Goal: Information Seeking & Learning: Learn about a topic

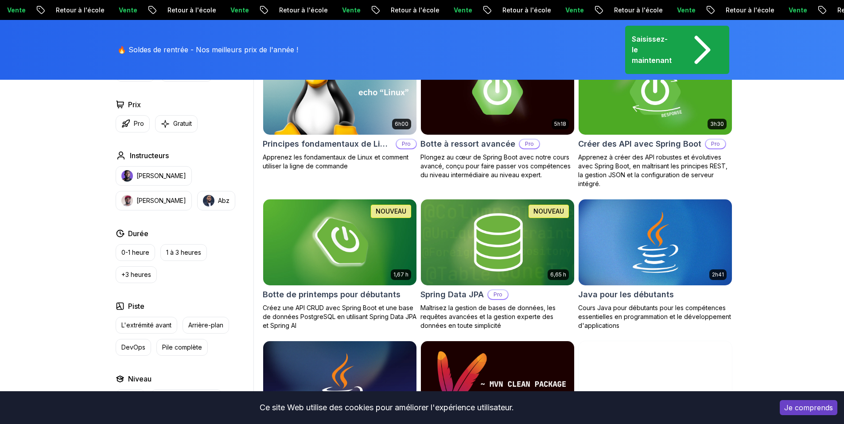
scroll to position [341, 0]
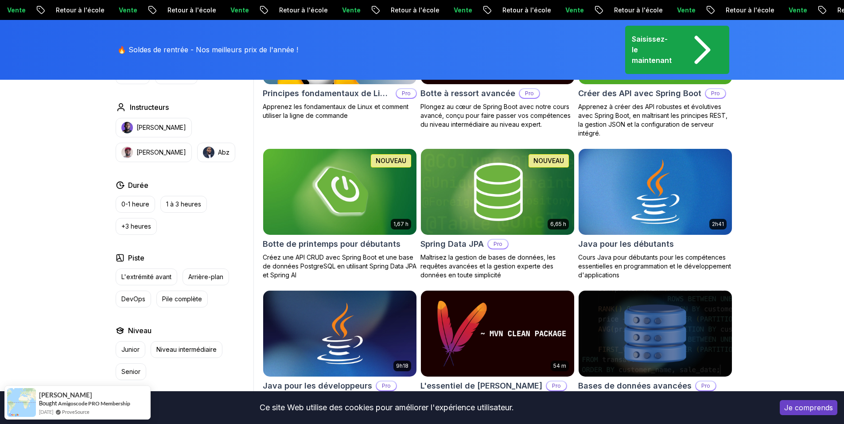
scroll to position [391, 0]
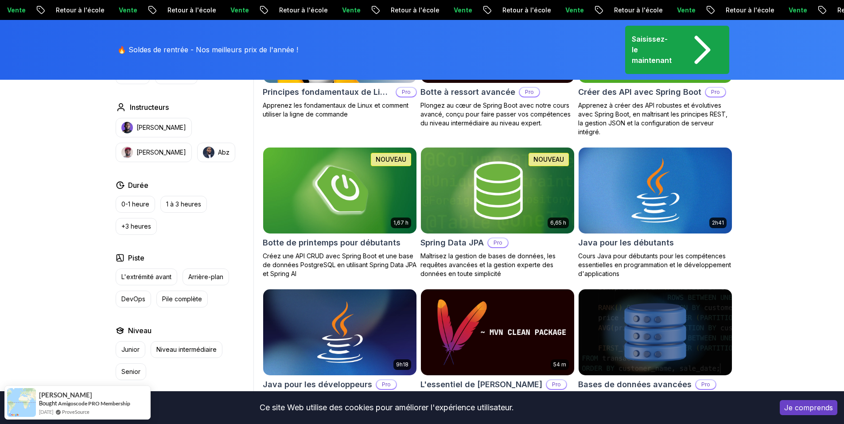
click at [640, 214] on img at bounding box center [655, 190] width 161 height 90
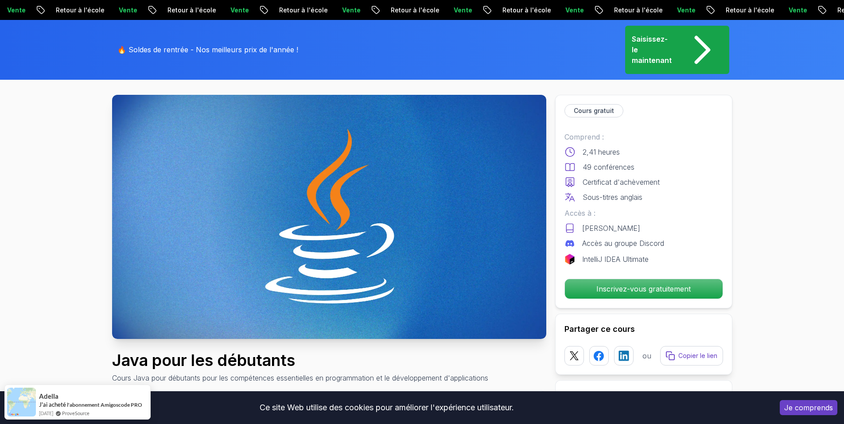
scroll to position [79, 0]
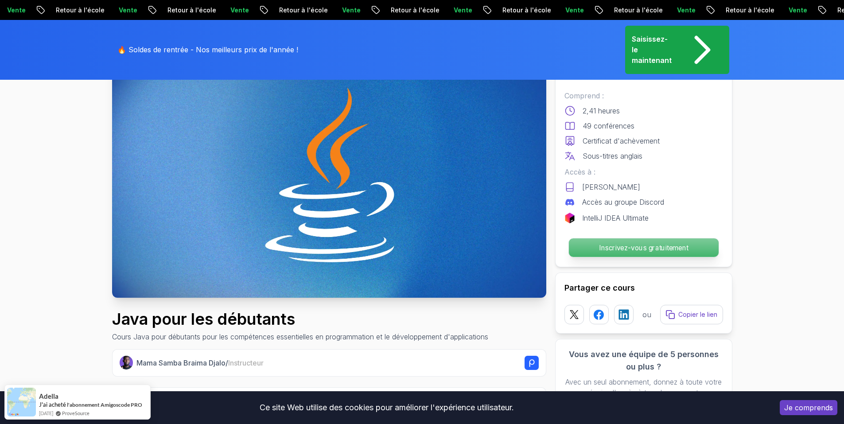
click at [636, 253] on p "Inscrivez-vous gratuitement" at bounding box center [644, 247] width 150 height 19
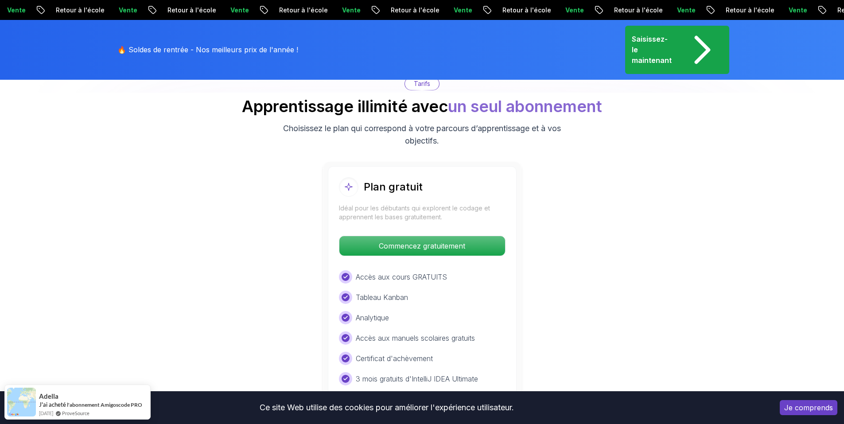
scroll to position [1913, 0]
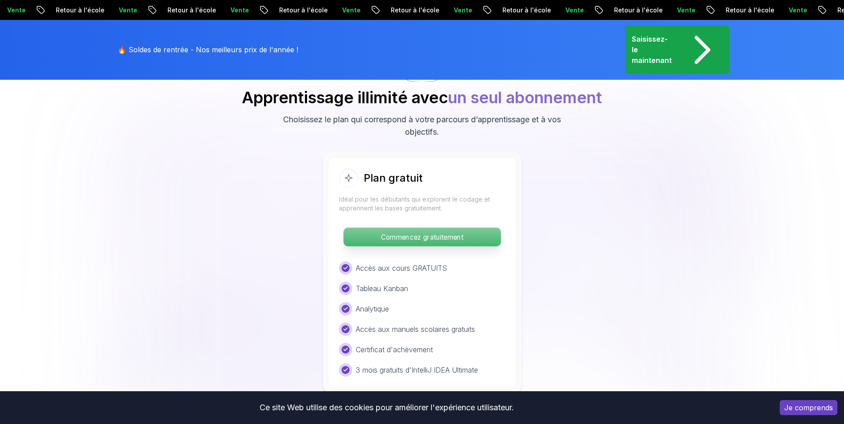
click at [466, 234] on p "Commencez gratuitement" at bounding box center [422, 237] width 157 height 19
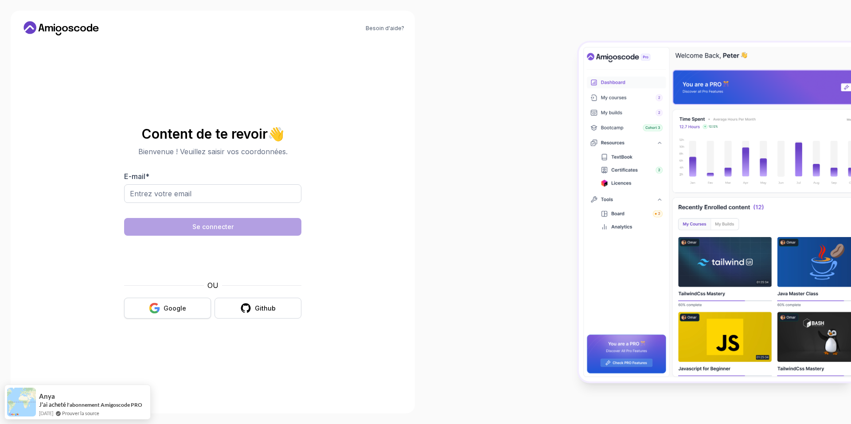
click at [156, 311] on div at bounding box center [425, 212] width 851 height 424
click at [156, 311] on icon "button" at bounding box center [154, 308] width 11 height 11
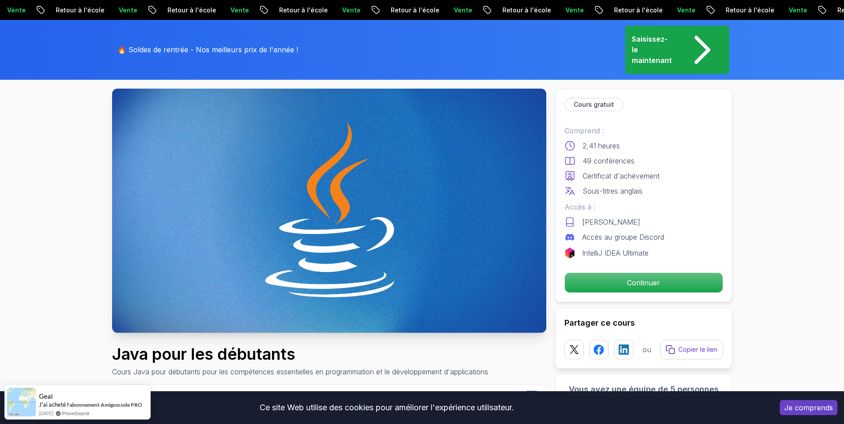
scroll to position [45, 0]
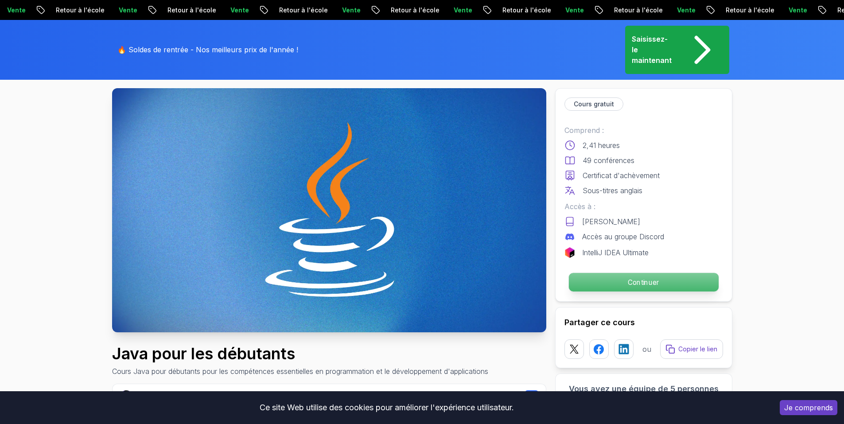
click at [596, 279] on p "Continuer" at bounding box center [644, 282] width 150 height 19
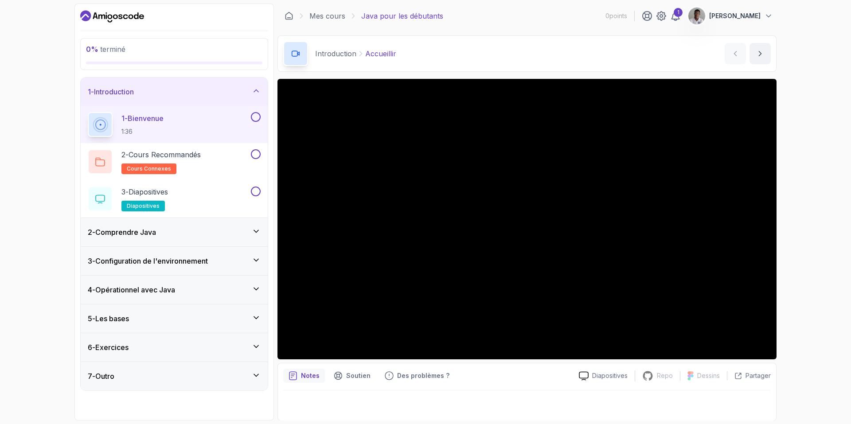
click at [100, 18] on icon "Tableau de bord" at bounding box center [112, 16] width 64 height 14
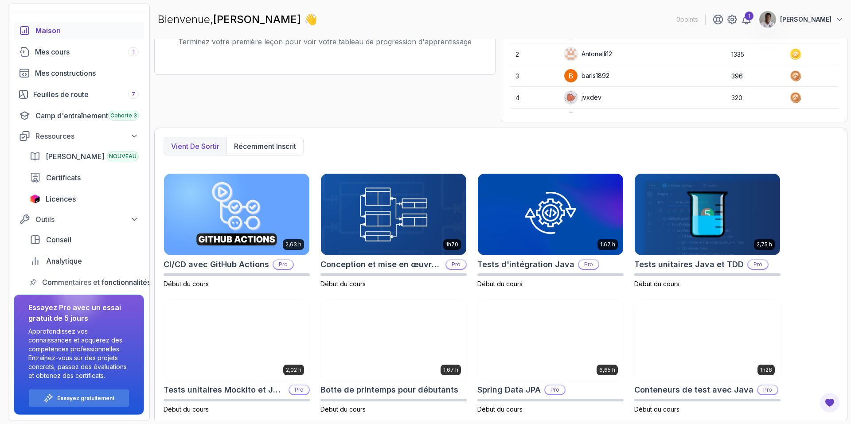
scroll to position [144, 0]
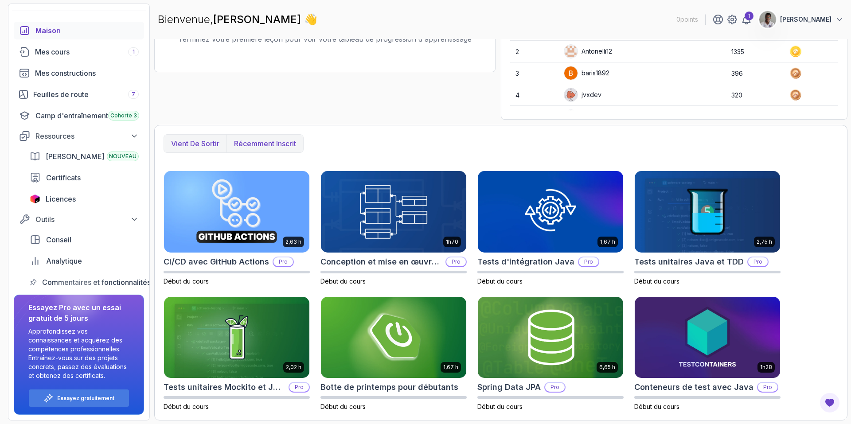
click at [255, 145] on font "Récemment inscrit" at bounding box center [265, 143] width 62 height 9
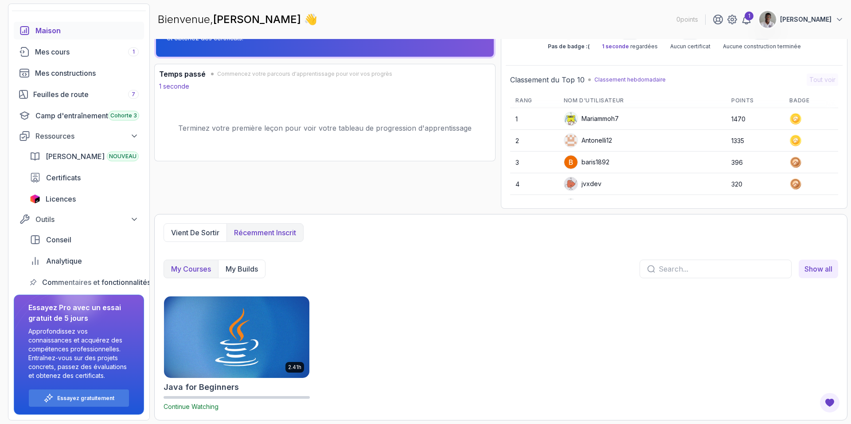
scroll to position [55, 0]
click at [254, 264] on p "Mes constructions" at bounding box center [253, 269] width 62 height 11
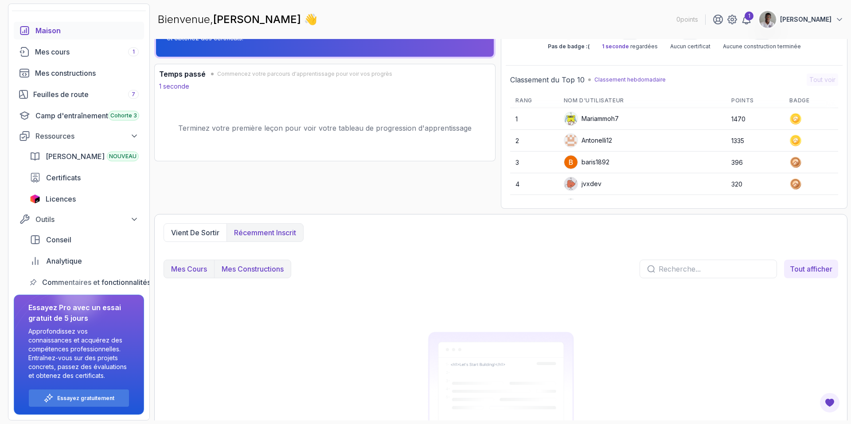
click at [185, 275] on button "Mes cours" at bounding box center [189, 269] width 50 height 18
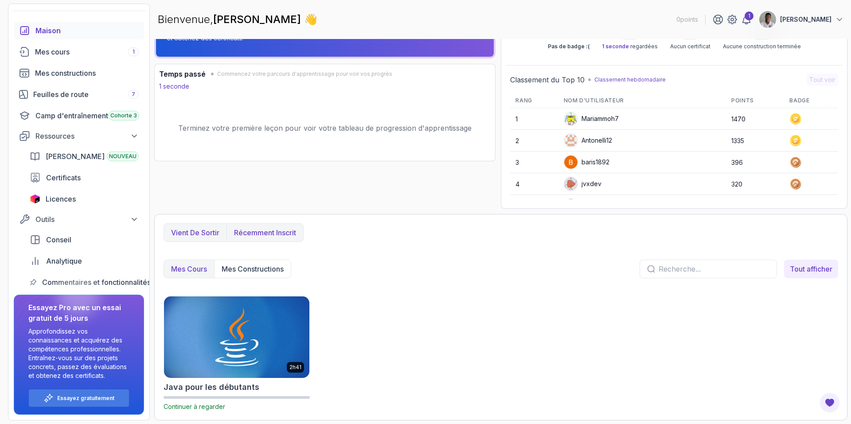
click at [195, 235] on font "Vient de sortir" at bounding box center [195, 232] width 48 height 9
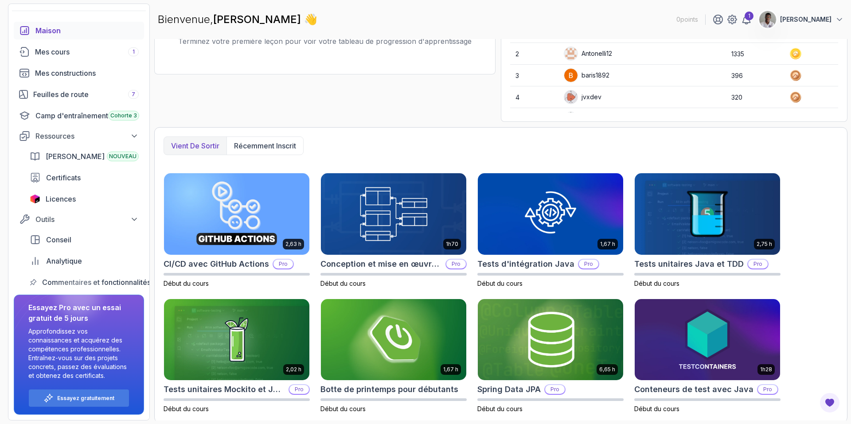
scroll to position [144, 0]
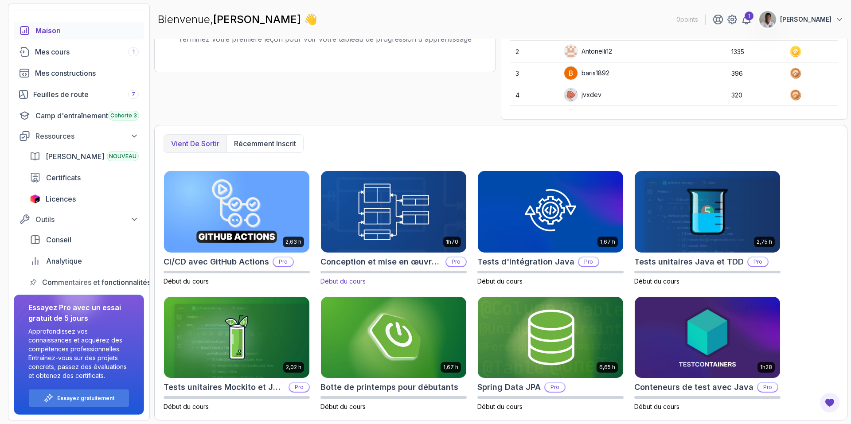
click at [353, 232] on img at bounding box center [393, 212] width 152 height 86
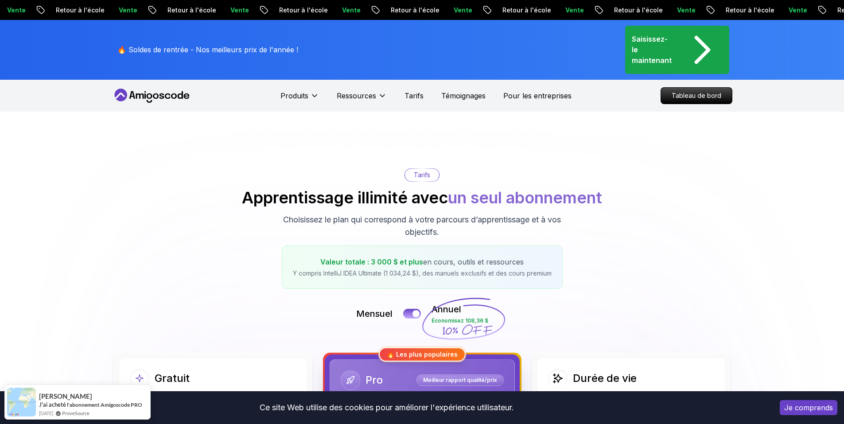
click at [610, 314] on div "[PERSON_NAME] Économisez 108,36 $" at bounding box center [422, 313] width 621 height 21
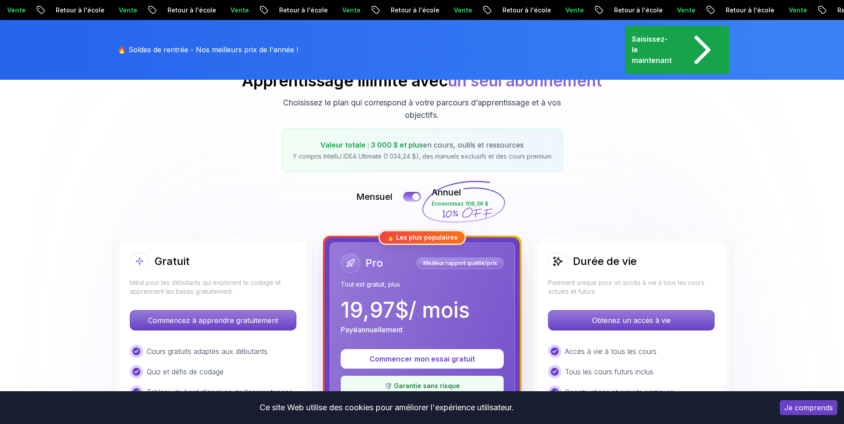
scroll to position [119, 0]
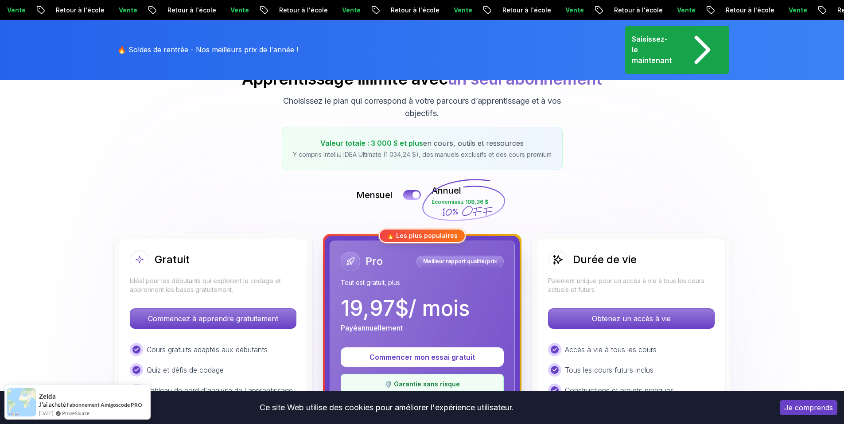
click at [707, 47] on icon "précommande" at bounding box center [702, 50] width 12 height 24
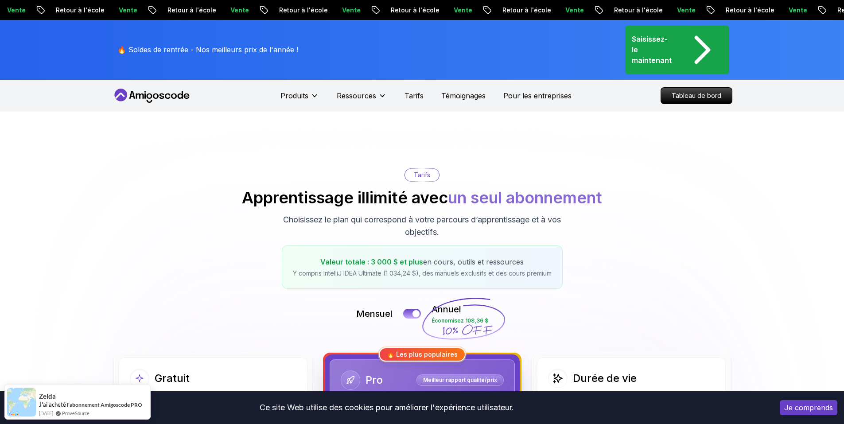
click at [707, 47] on icon "précommande" at bounding box center [702, 50] width 12 height 24
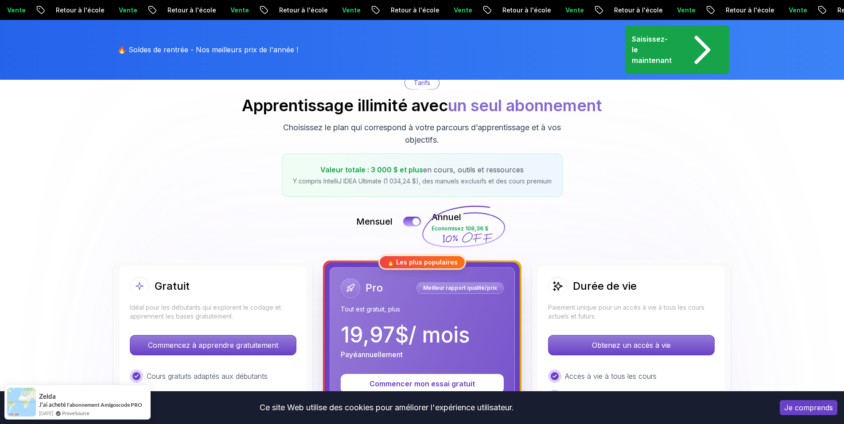
scroll to position [93, 0]
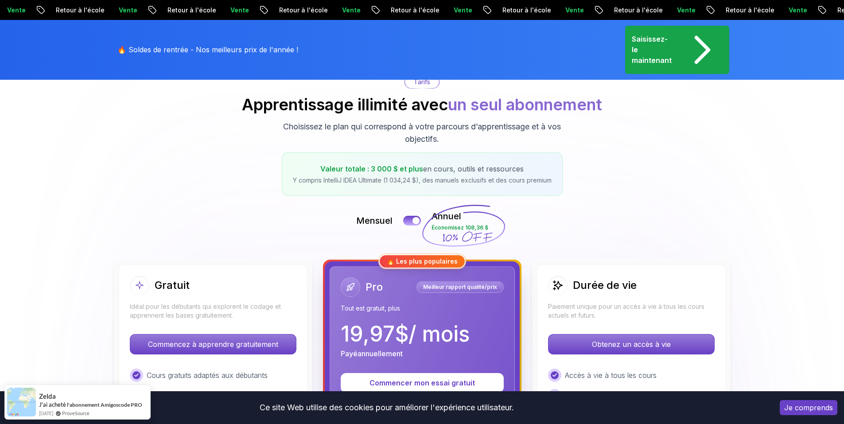
click at [663, 9] on font "Retour à l'école" at bounding box center [687, 10] width 49 height 8
click at [659, 9] on font "Vente" at bounding box center [668, 10] width 19 height 8
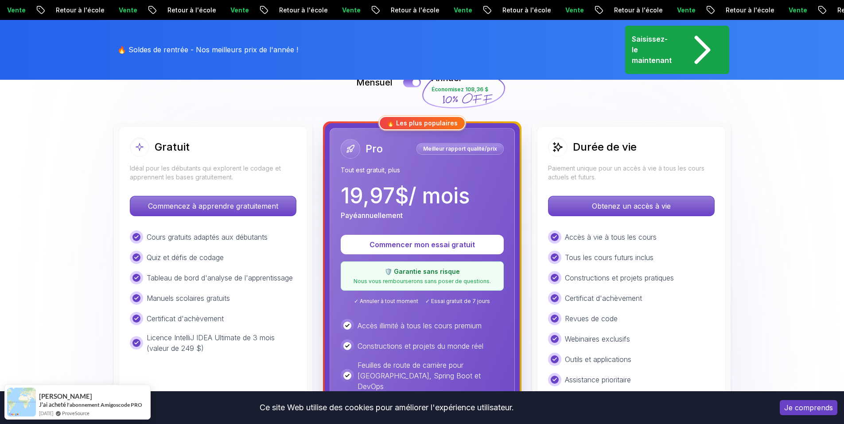
scroll to position [233, 0]
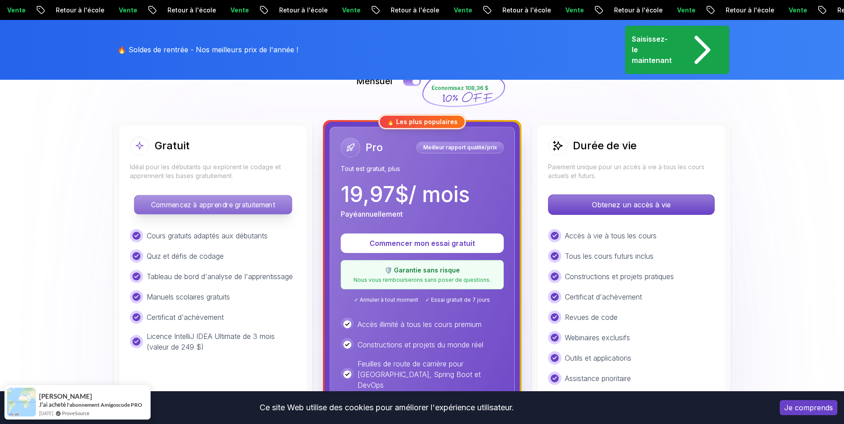
click at [191, 207] on font "Commencez à apprendre gratuitement" at bounding box center [213, 204] width 124 height 8
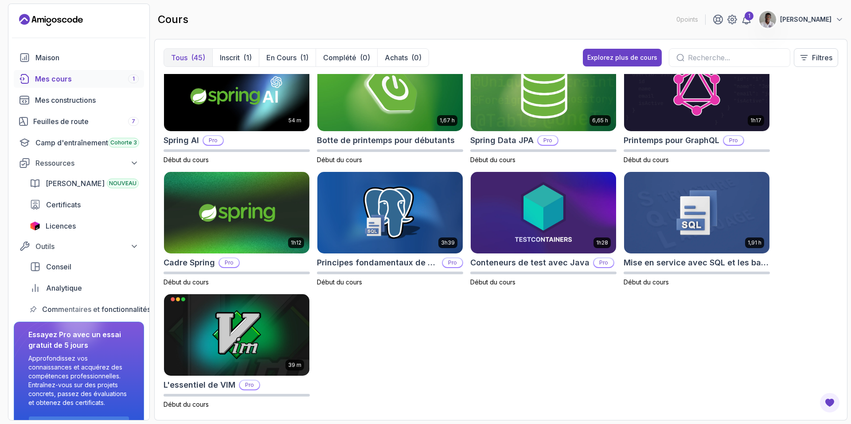
scroll to position [1132, 0]
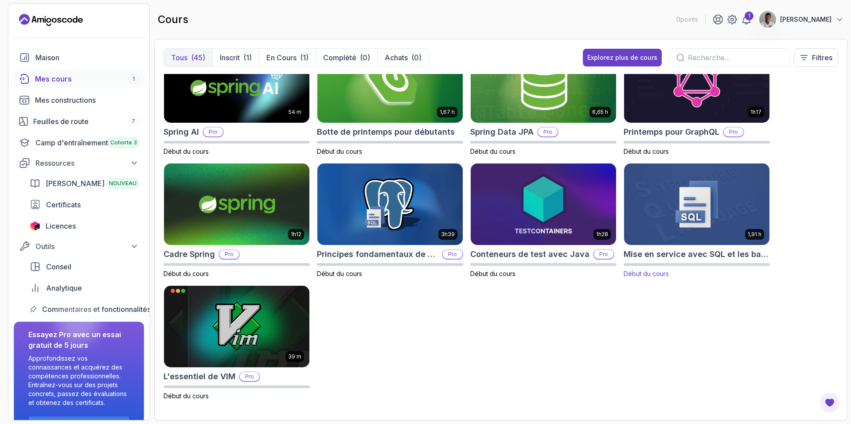
click at [712, 220] on img at bounding box center [697, 205] width 152 height 86
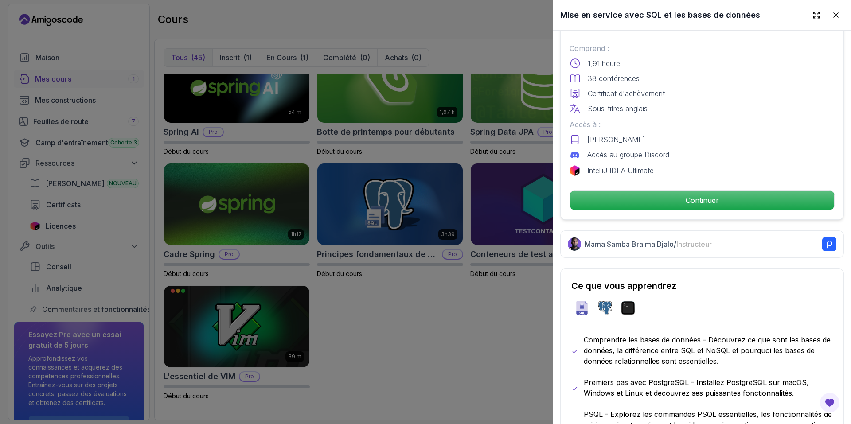
scroll to position [224, 0]
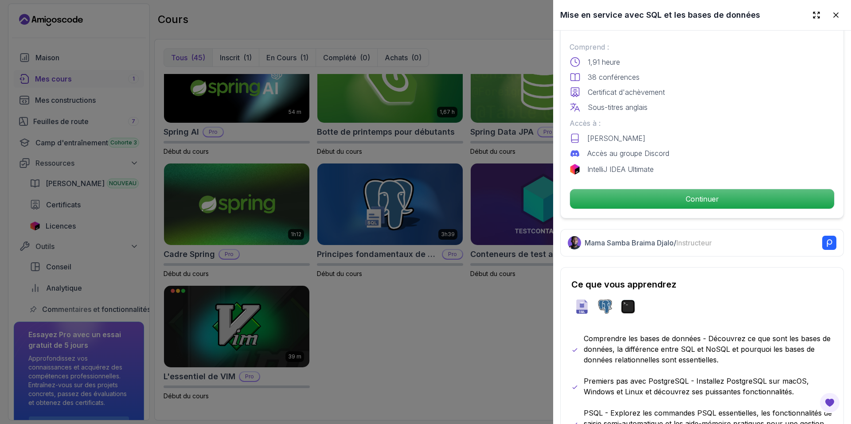
click at [499, 338] on div at bounding box center [425, 212] width 851 height 424
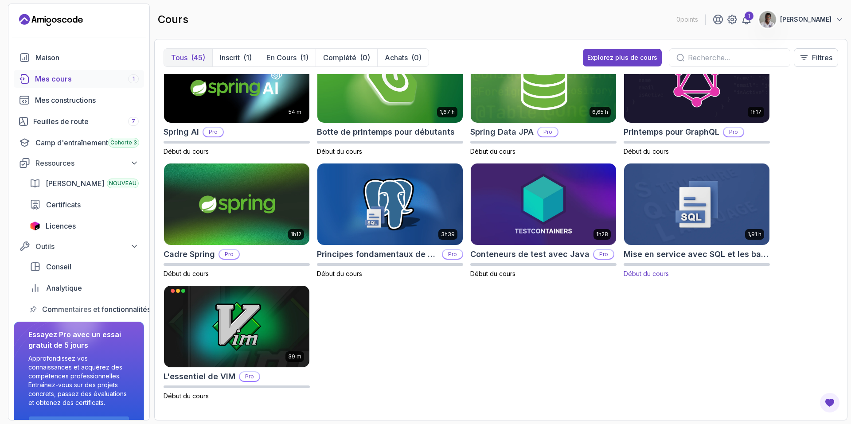
click at [699, 198] on img at bounding box center [697, 205] width 152 height 86
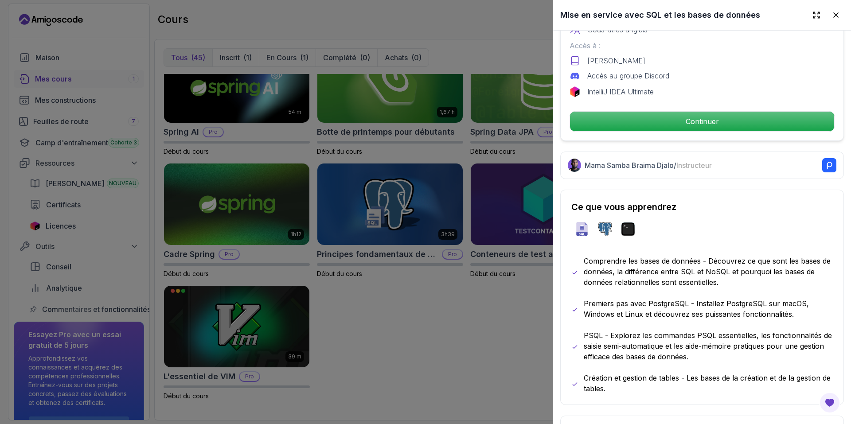
scroll to position [307, 0]
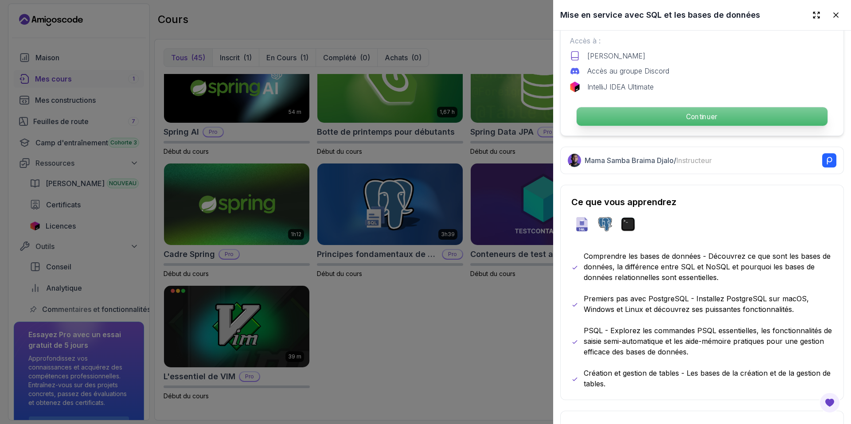
click at [703, 118] on p "Continuer" at bounding box center [702, 116] width 251 height 19
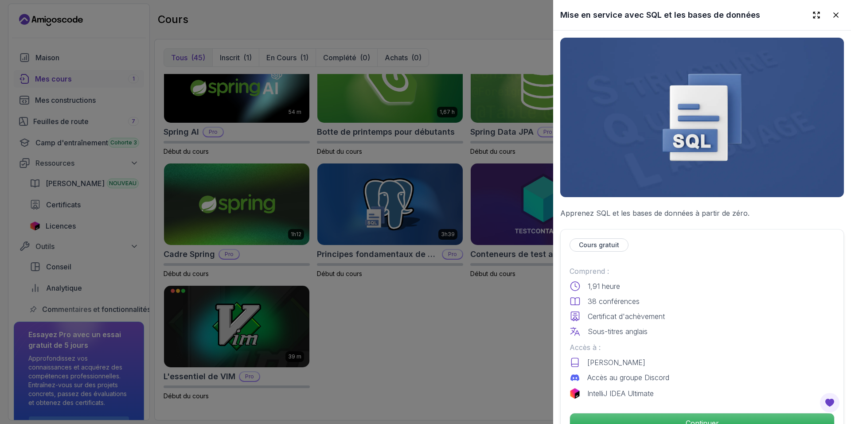
scroll to position [0, 0]
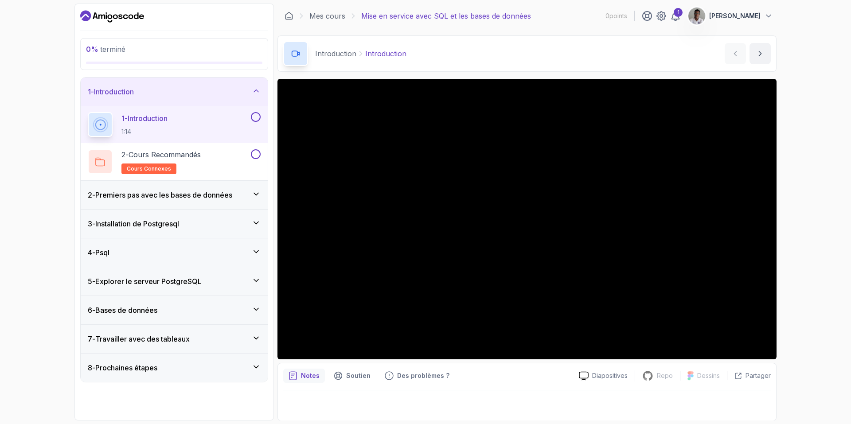
scroll to position [0, 0]
click at [322, 394] on div at bounding box center [527, 402] width 488 height 25
click at [215, 304] on div "6 - Bases de données" at bounding box center [174, 310] width 187 height 28
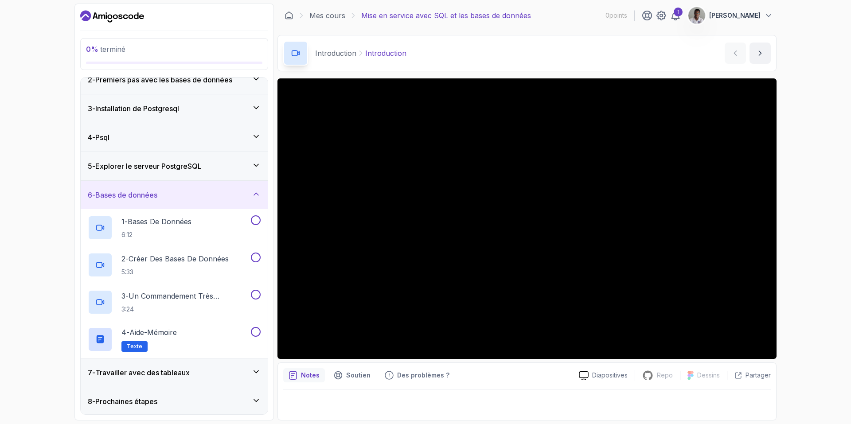
scroll to position [42, 0]
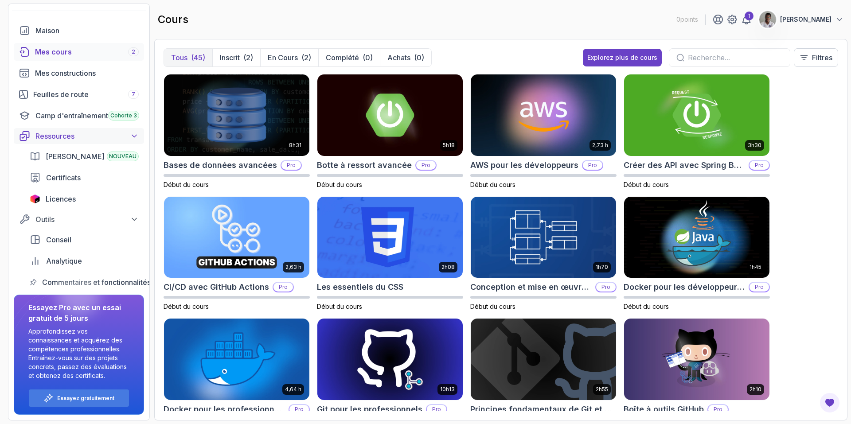
click at [127, 135] on div "Ressources" at bounding box center [86, 136] width 103 height 11
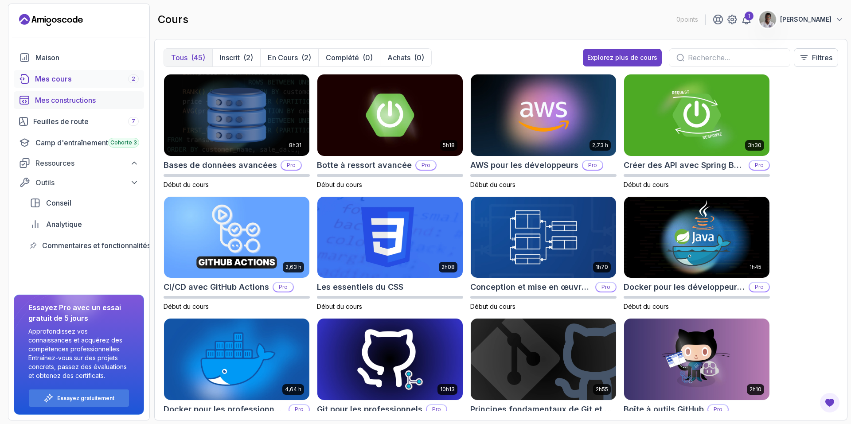
click at [105, 105] on div "Mes constructions" at bounding box center [87, 100] width 104 height 11
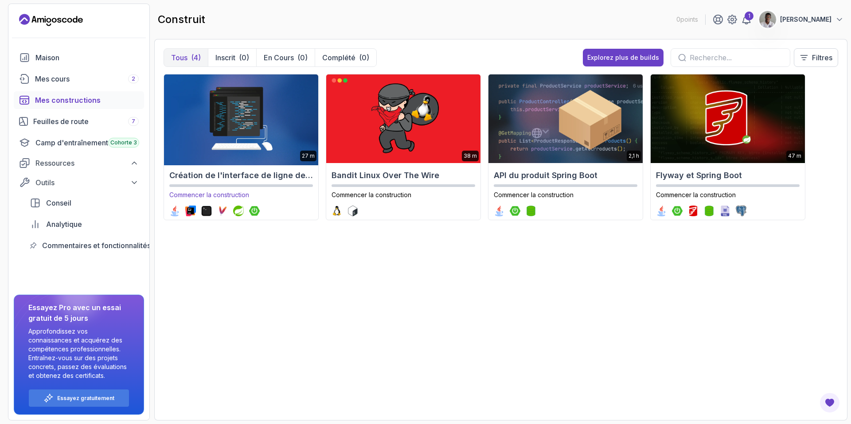
click at [205, 123] on img at bounding box center [241, 118] width 162 height 93
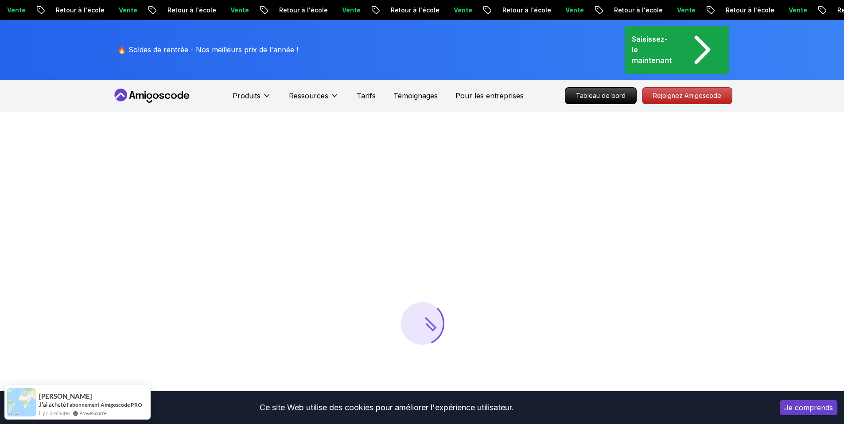
click at [492, 221] on div at bounding box center [422, 324] width 844 height 424
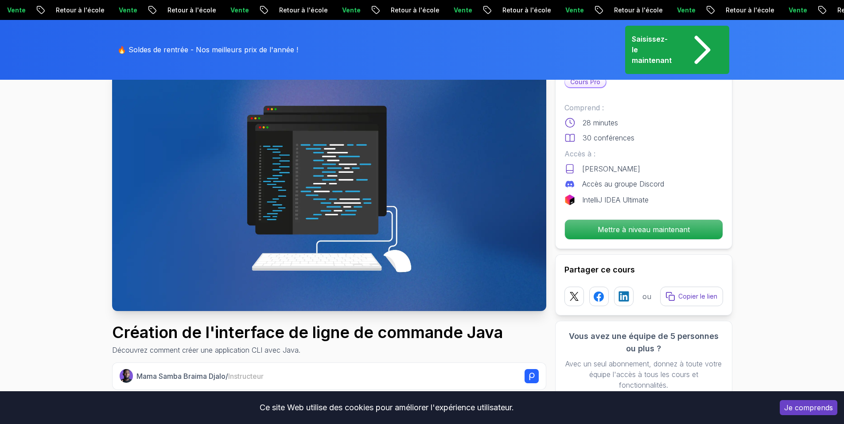
scroll to position [66, 0]
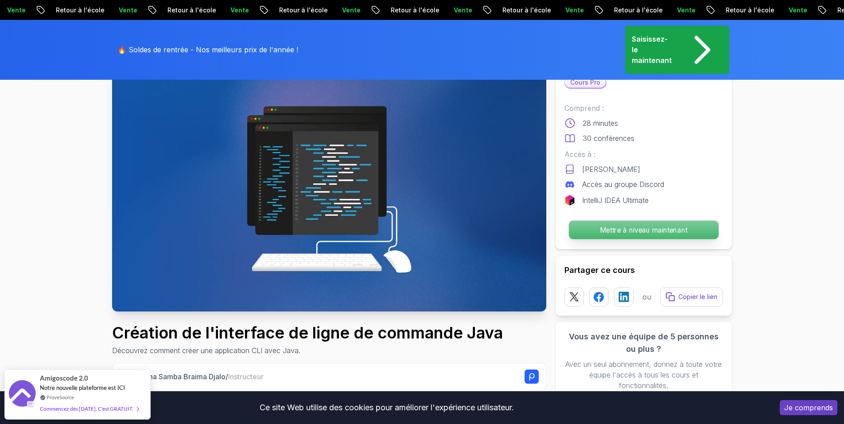
click at [598, 227] on p "Mettre à niveau maintenant" at bounding box center [644, 230] width 150 height 19
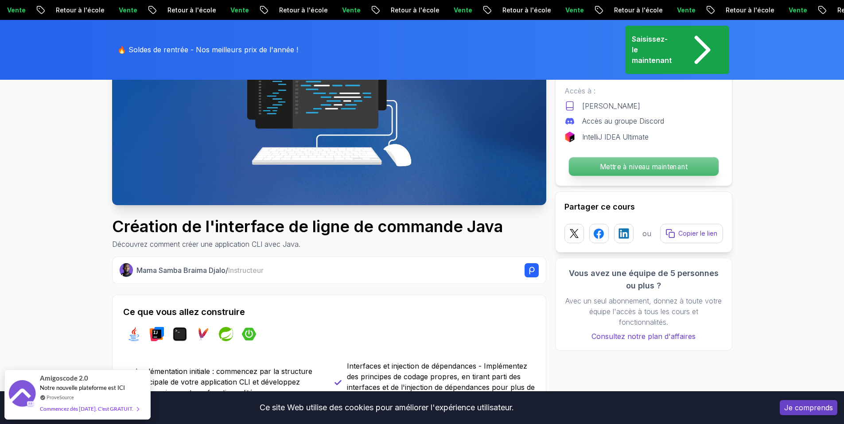
scroll to position [0, 0]
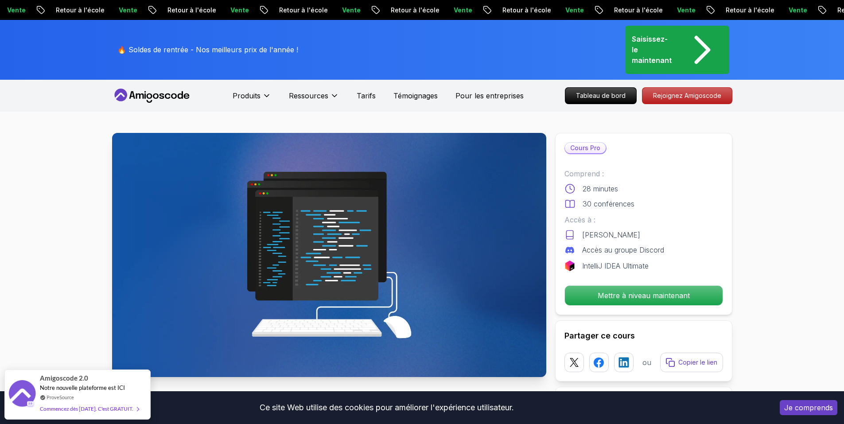
click at [124, 93] on icon at bounding box center [120, 95] width 13 height 13
